Goal: Task Accomplishment & Management: Manage account settings

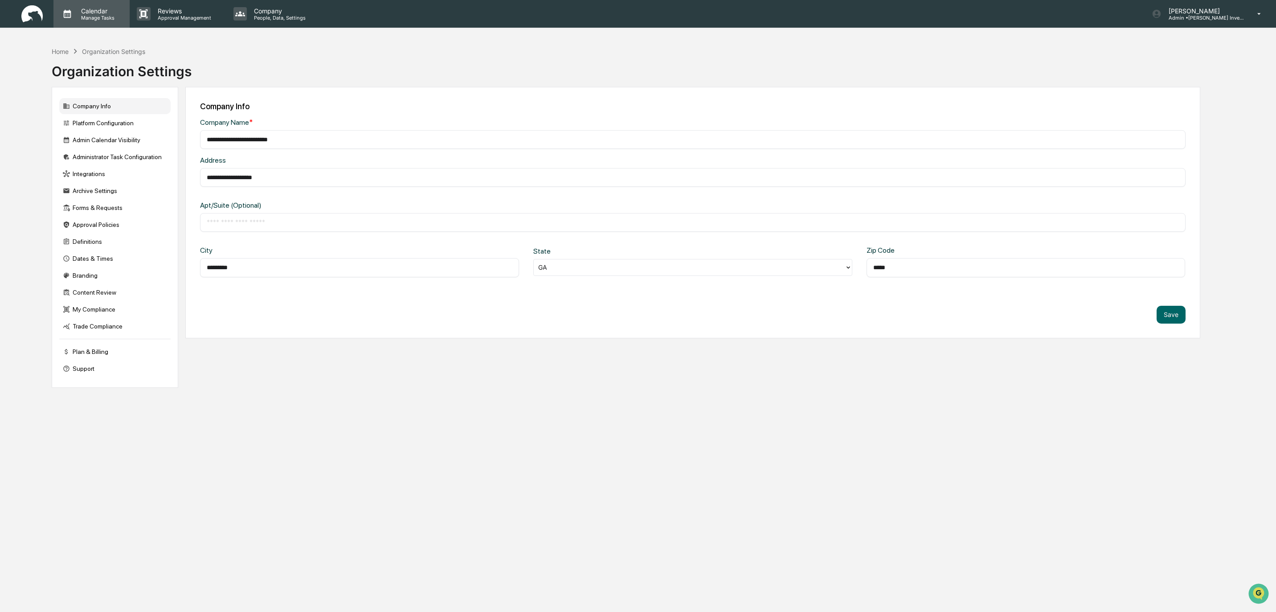
click at [99, 15] on p "Manage Tasks" at bounding box center [96, 18] width 45 height 6
click at [101, 45] on li "Compliance Calendar" at bounding box center [120, 45] width 134 height 17
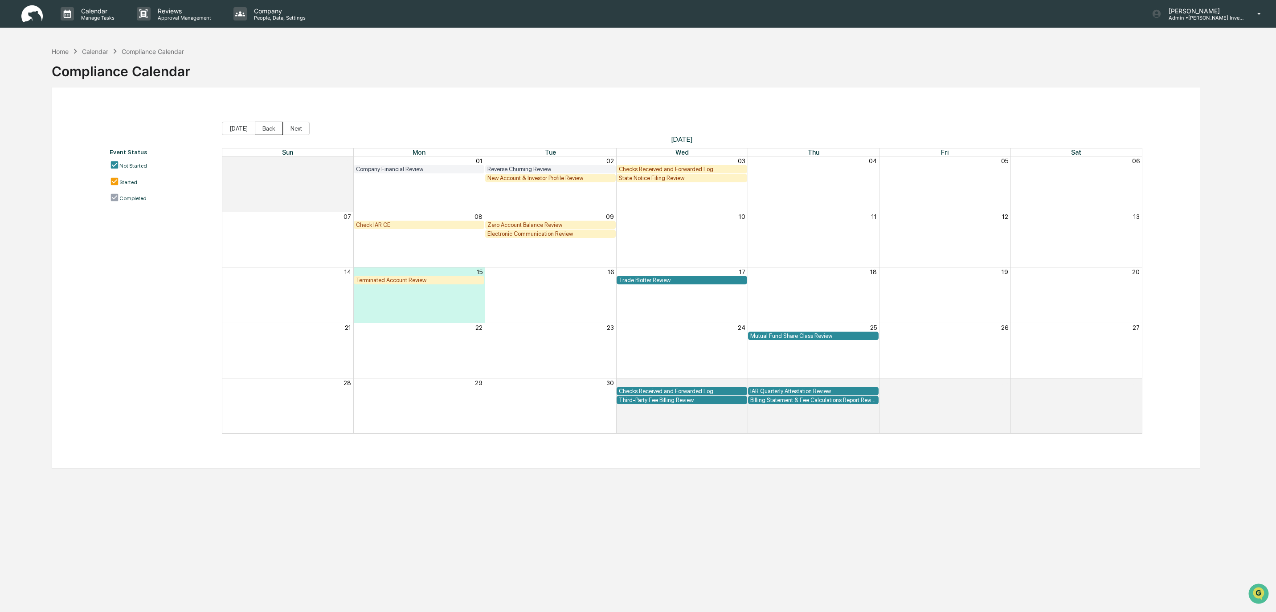
click at [266, 127] on button "Back" at bounding box center [269, 128] width 28 height 13
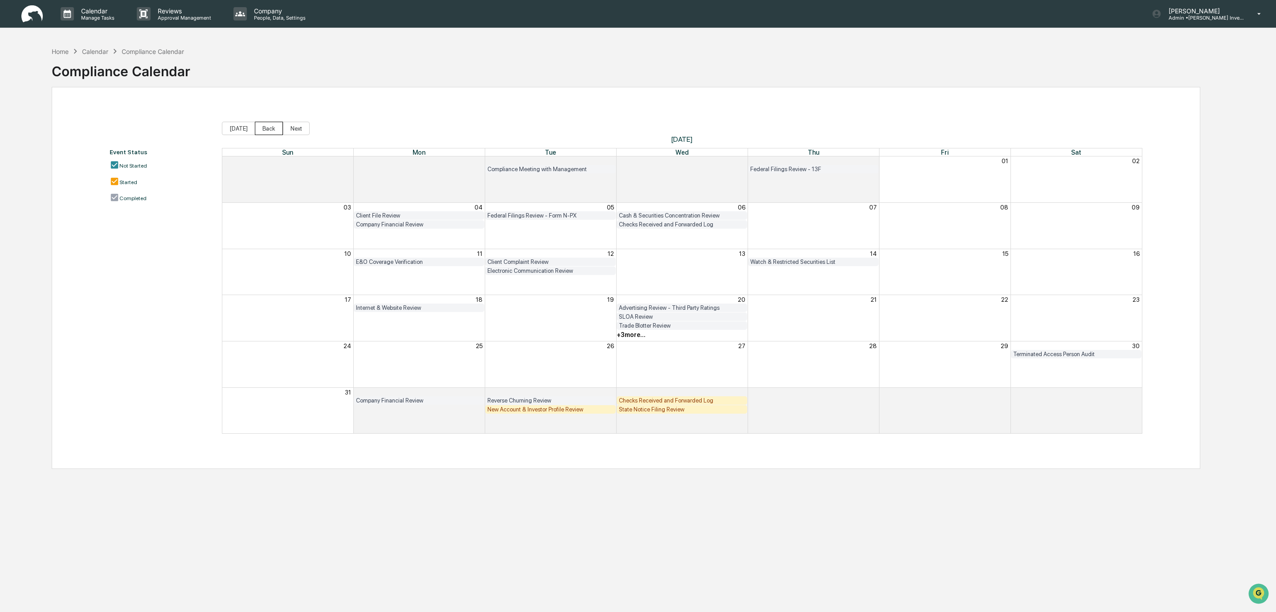
click at [266, 127] on button "Back" at bounding box center [269, 128] width 28 height 13
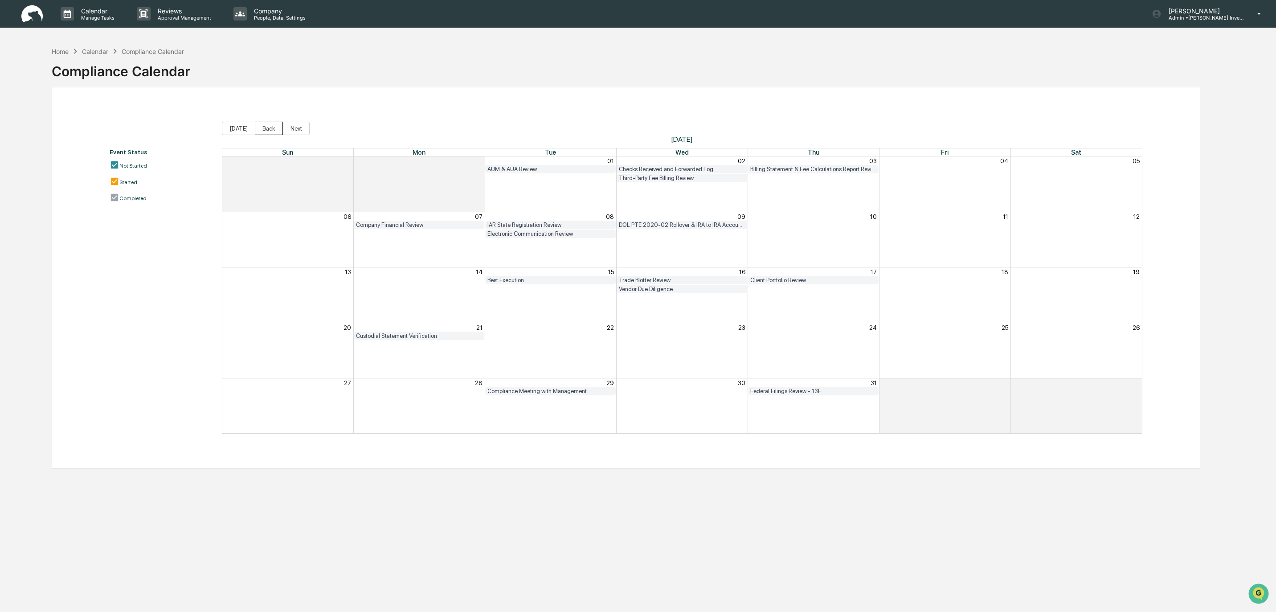
click at [266, 128] on button "Back" at bounding box center [269, 128] width 28 height 13
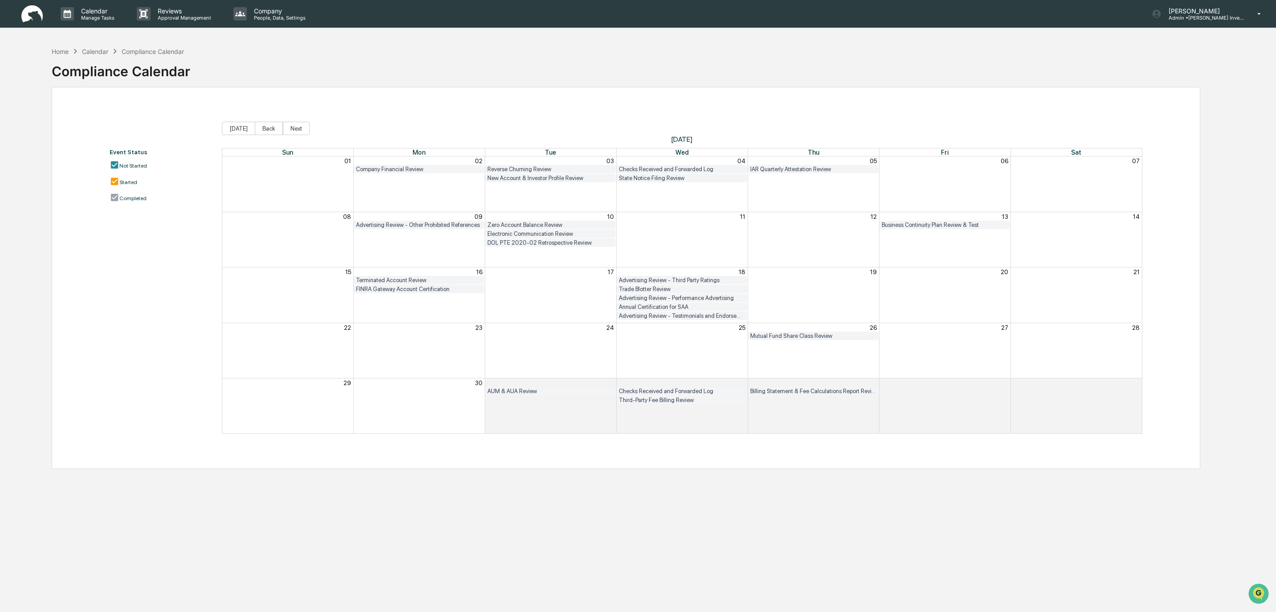
click at [548, 242] on div "DOL PTE 2020-02 Retrospective Review" at bounding box center [550, 242] width 126 height 7
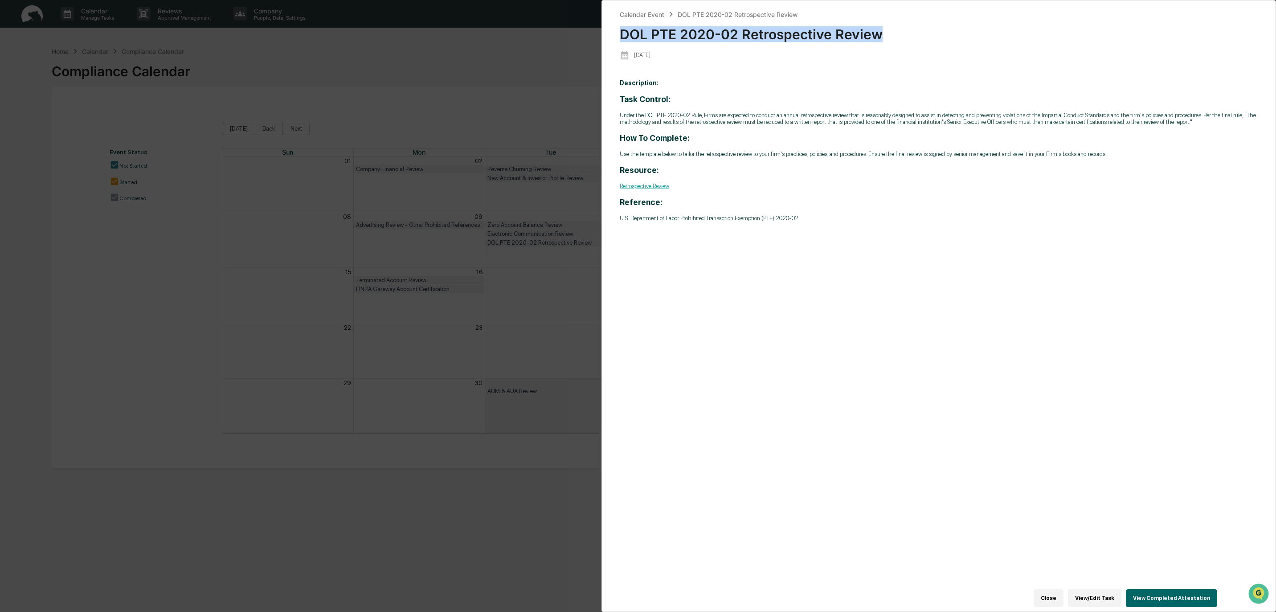
drag, startPoint x: 620, startPoint y: 33, endPoint x: 845, endPoint y: 61, distance: 226.6
click at [881, 30] on div "DOL PTE 2020-02 Retrospective Review" at bounding box center [939, 30] width 638 height 23
copy div "DOL PTE 2020-02 Retrospective Review"
click at [550, 74] on div "Calendar Event DOL PTE 2020-02 Retrospective Review DOL PTE 2020-02 Retrospecti…" at bounding box center [638, 306] width 1276 height 612
